Goal: Feedback & Contribution: Leave review/rating

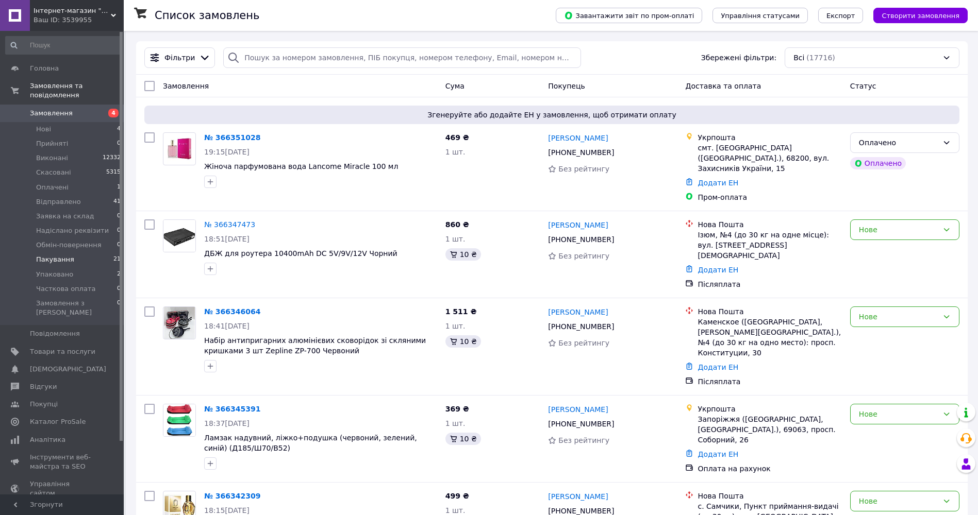
click at [49, 255] on span "Пакування" at bounding box center [55, 259] width 38 height 9
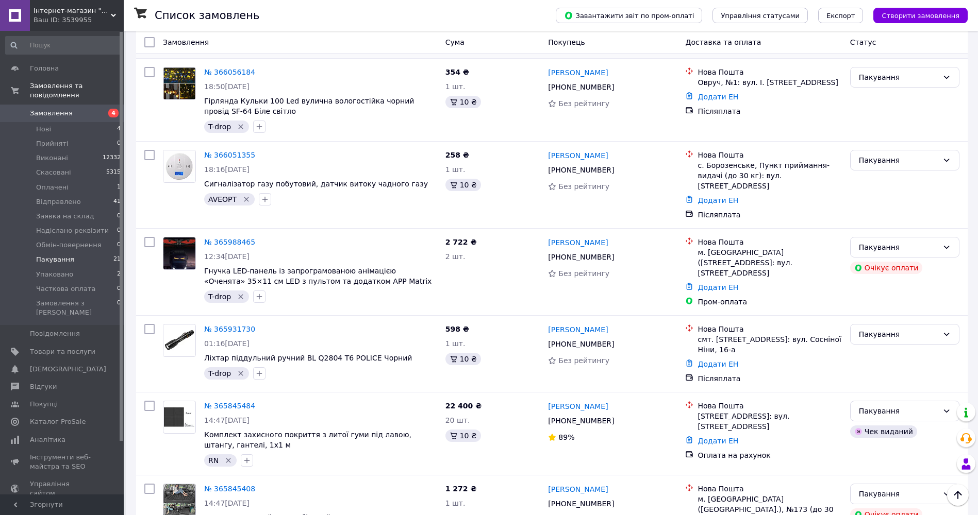
scroll to position [1358, 0]
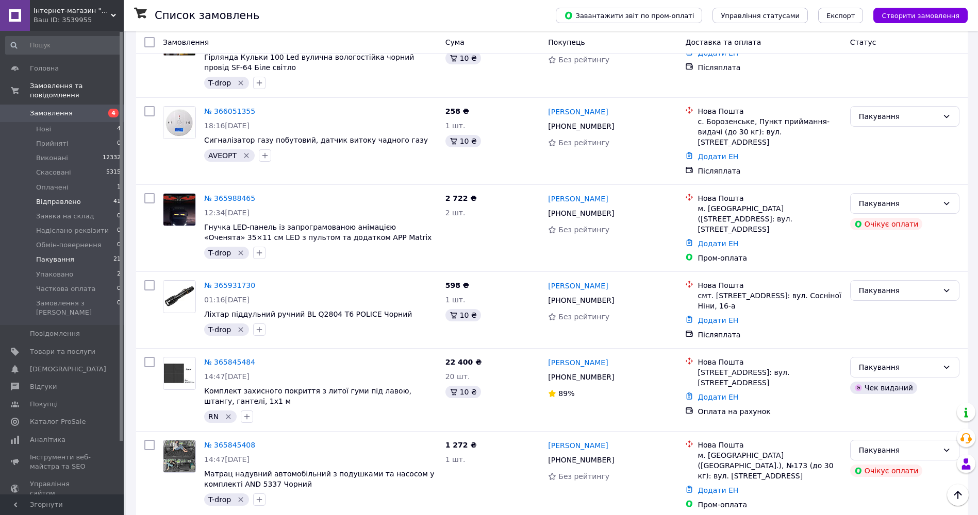
click at [71, 197] on span "Відправлено" at bounding box center [58, 201] width 45 height 9
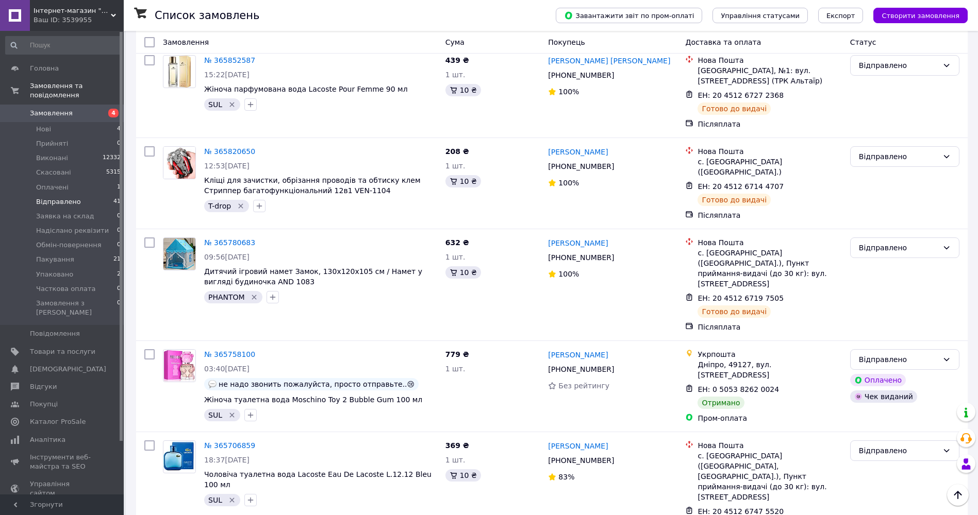
scroll to position [2216, 0]
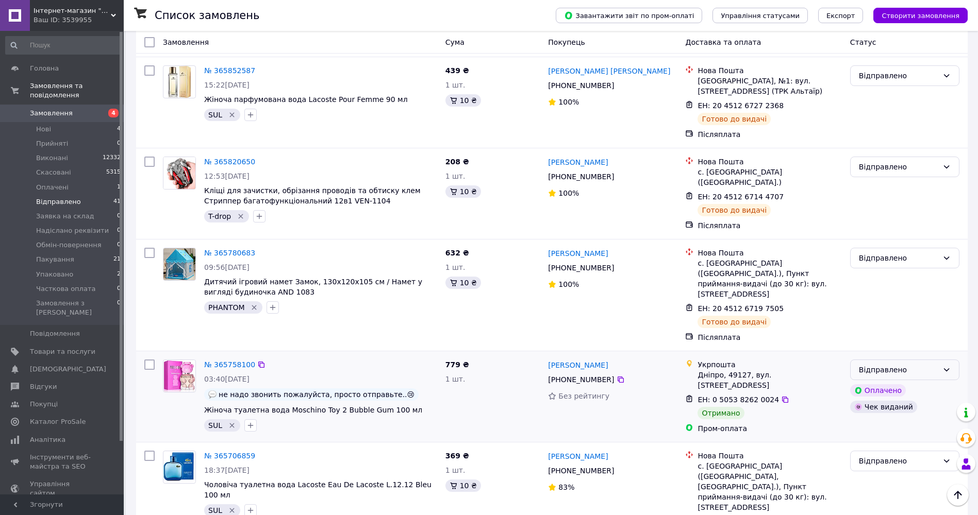
click at [925, 364] on div "Відправлено" at bounding box center [897, 369] width 79 height 11
click at [908, 206] on li "Виконано" at bounding box center [904, 207] width 108 height 19
click at [220, 361] on link "№ 365758100" at bounding box center [229, 365] width 51 height 8
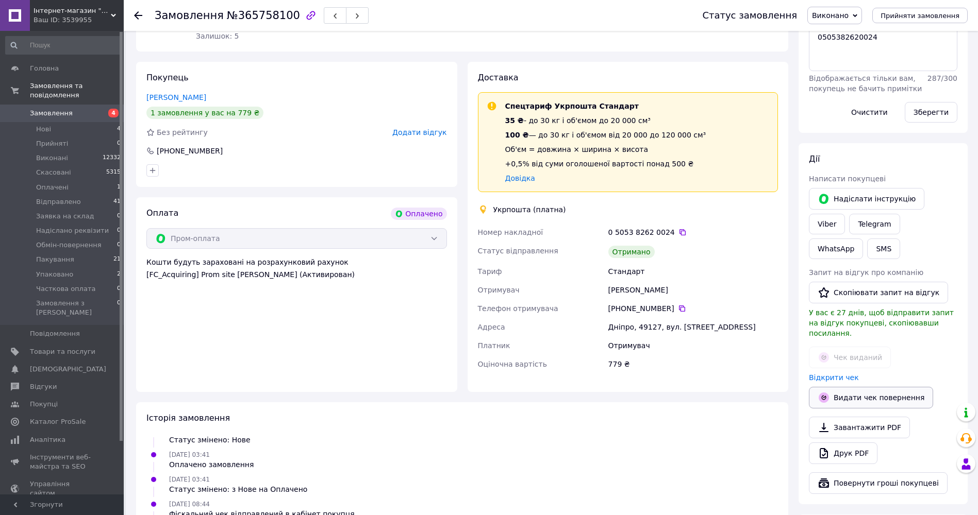
scroll to position [206, 0]
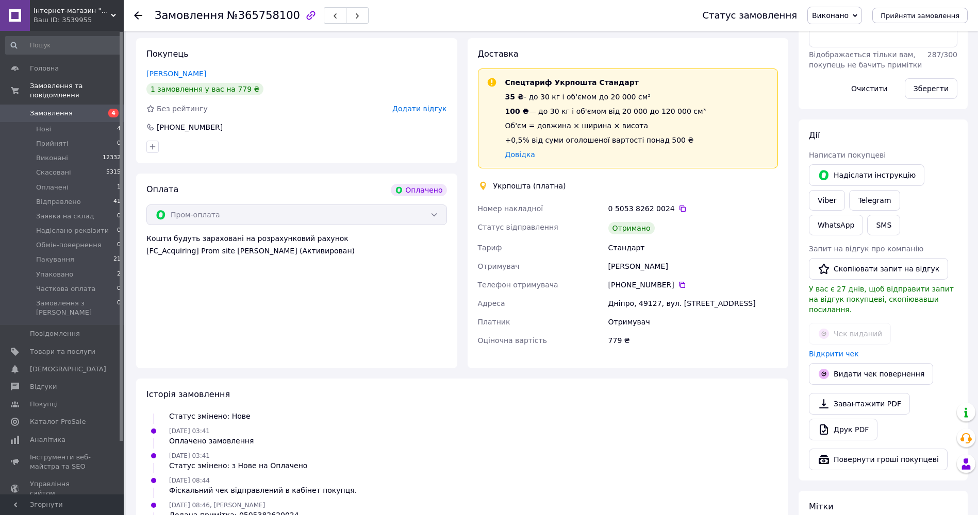
click at [439, 105] on span "Додати відгук" at bounding box center [419, 109] width 54 height 8
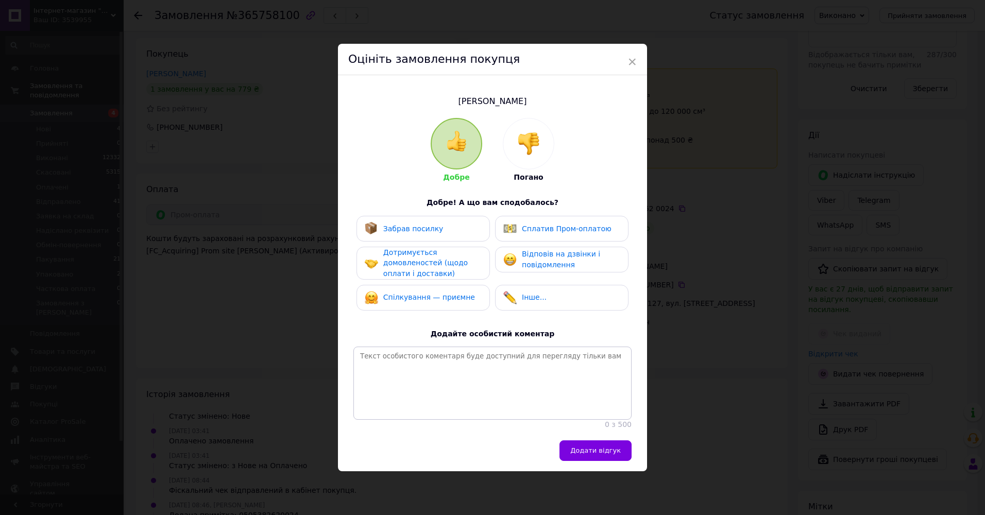
click at [435, 226] on div "Забрав посилку" at bounding box center [423, 228] width 117 height 13
click at [440, 259] on span "Дотримується домовленостей (щодо оплати і доставки)" at bounding box center [425, 262] width 85 height 29
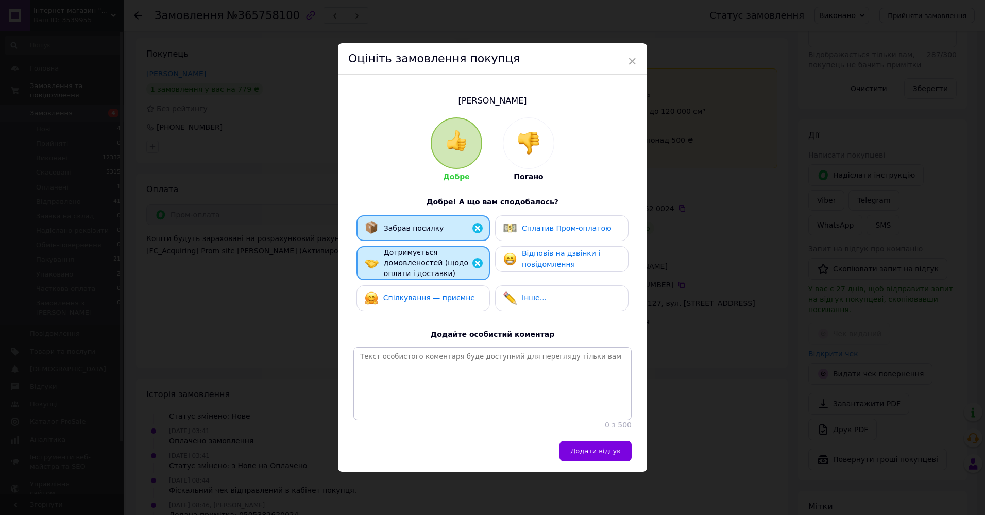
click at [571, 224] on span "Сплатив Пром-оплатою" at bounding box center [567, 228] width 90 height 8
click at [578, 249] on span "Відповів на дзвінки і повідомлення" at bounding box center [561, 258] width 78 height 19
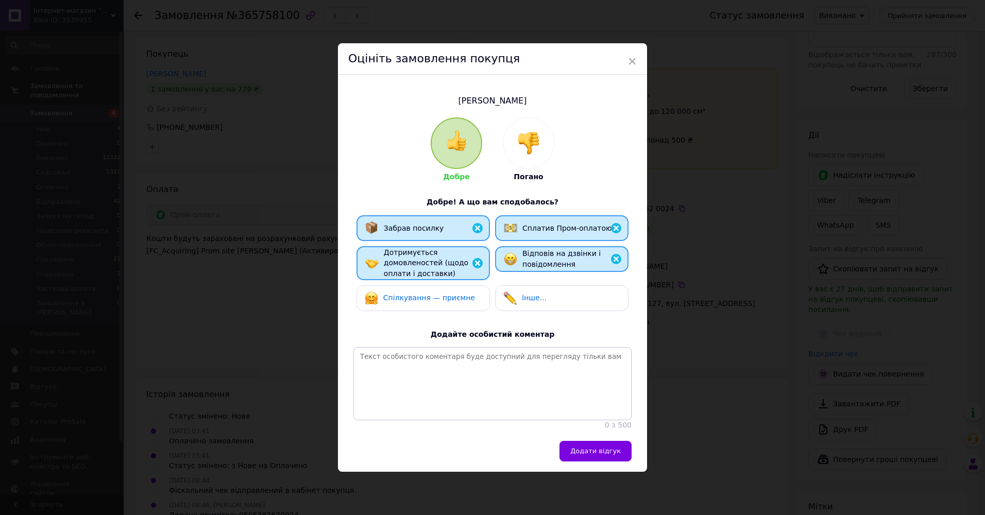
click at [614, 256] on img at bounding box center [616, 259] width 12 height 12
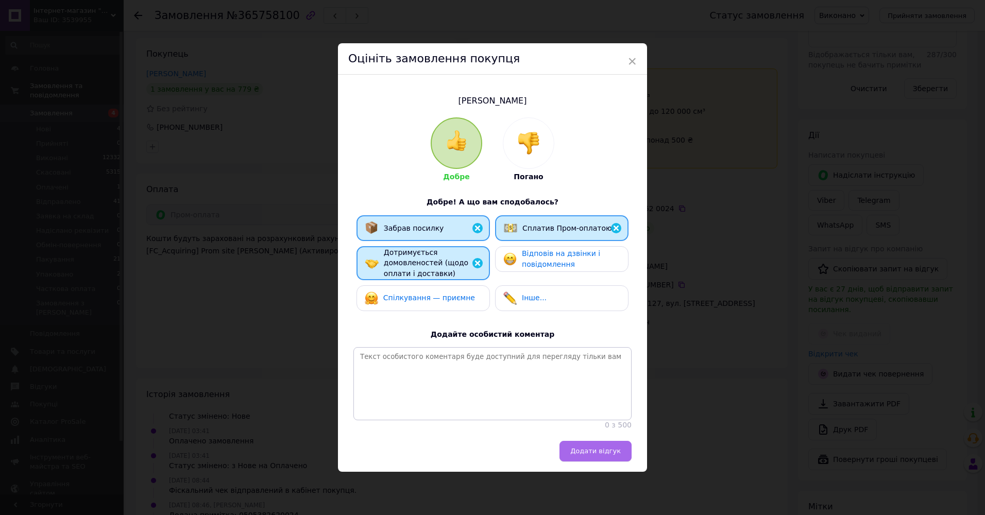
click at [605, 455] on span "Додати відгук" at bounding box center [595, 451] width 50 height 8
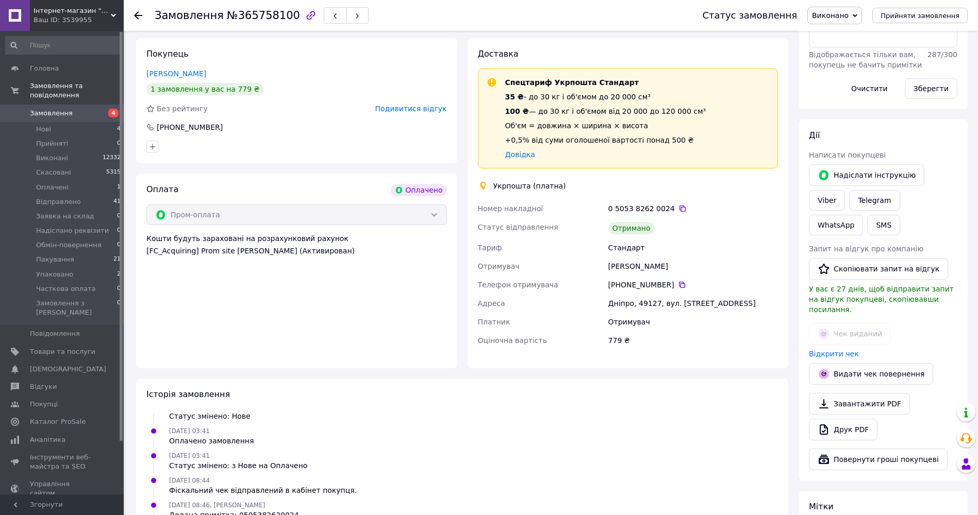
click at [137, 16] on use at bounding box center [138, 15] width 8 height 8
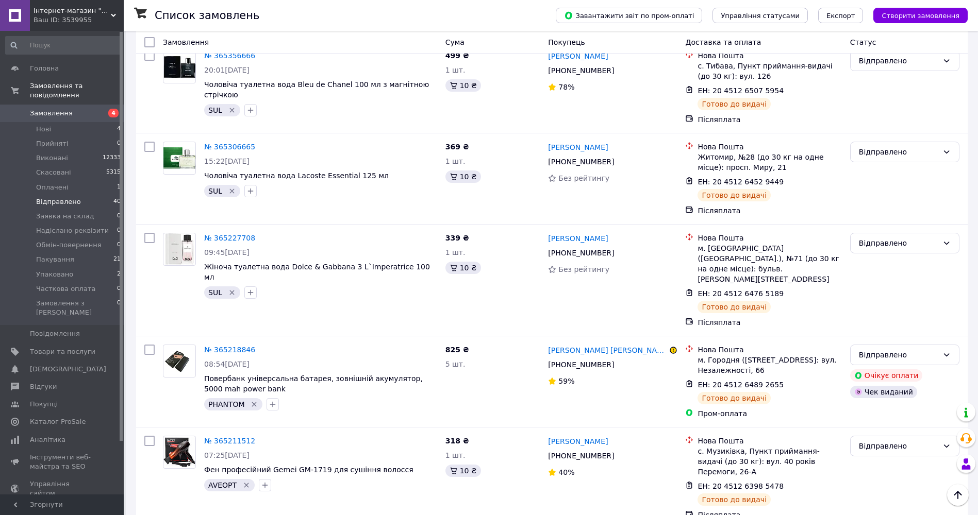
scroll to position [3357, 0]
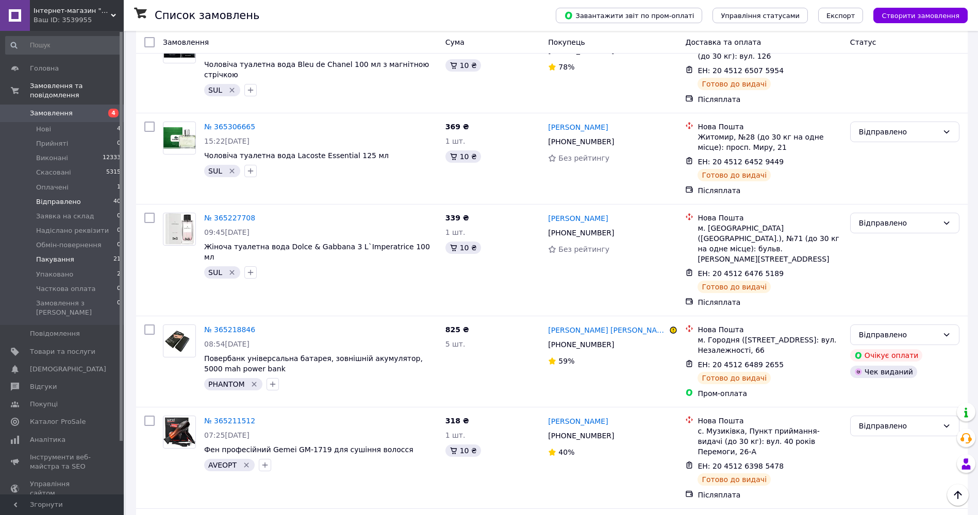
click at [41, 255] on span "Пакування" at bounding box center [55, 259] width 38 height 9
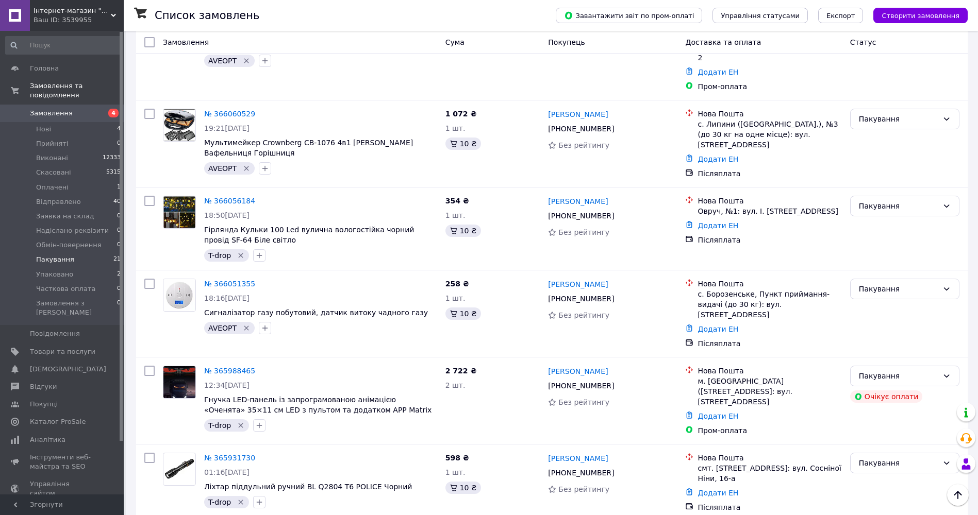
scroll to position [1358, 0]
